Goal: Book appointment/travel/reservation

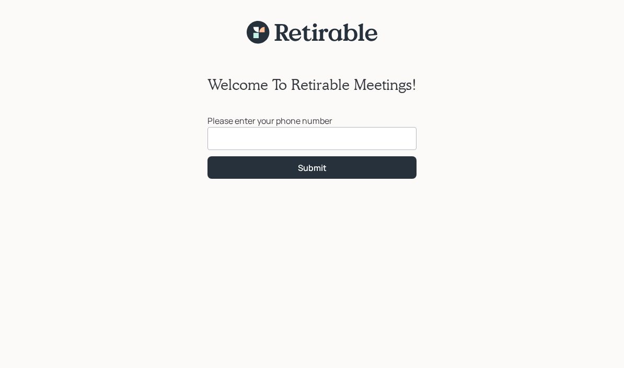
click at [349, 142] on input at bounding box center [311, 138] width 209 height 23
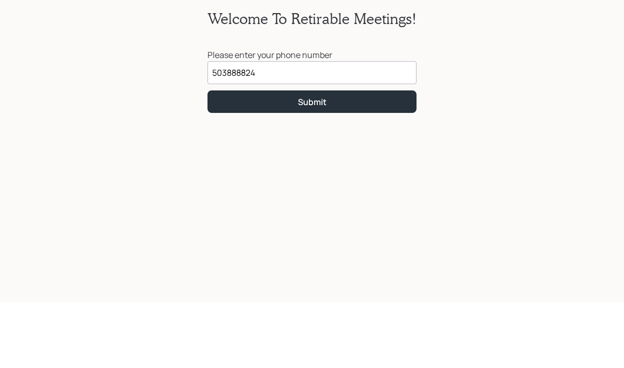
type input "[PHONE_NUMBER]"
click at [366, 156] on button "Submit" at bounding box center [311, 167] width 209 height 22
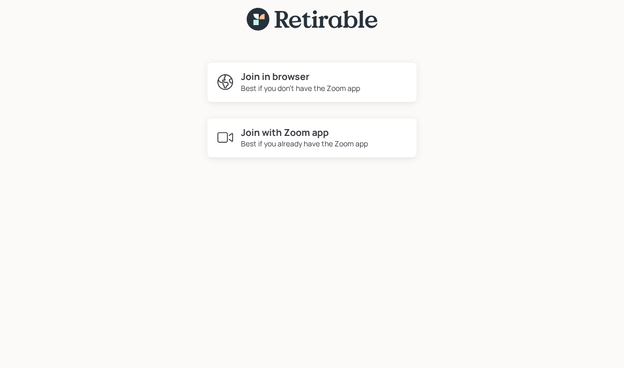
click at [326, 127] on h4 "Join with Zoom app" at bounding box center [304, 132] width 127 height 11
